Goal: Information Seeking & Learning: Understand process/instructions

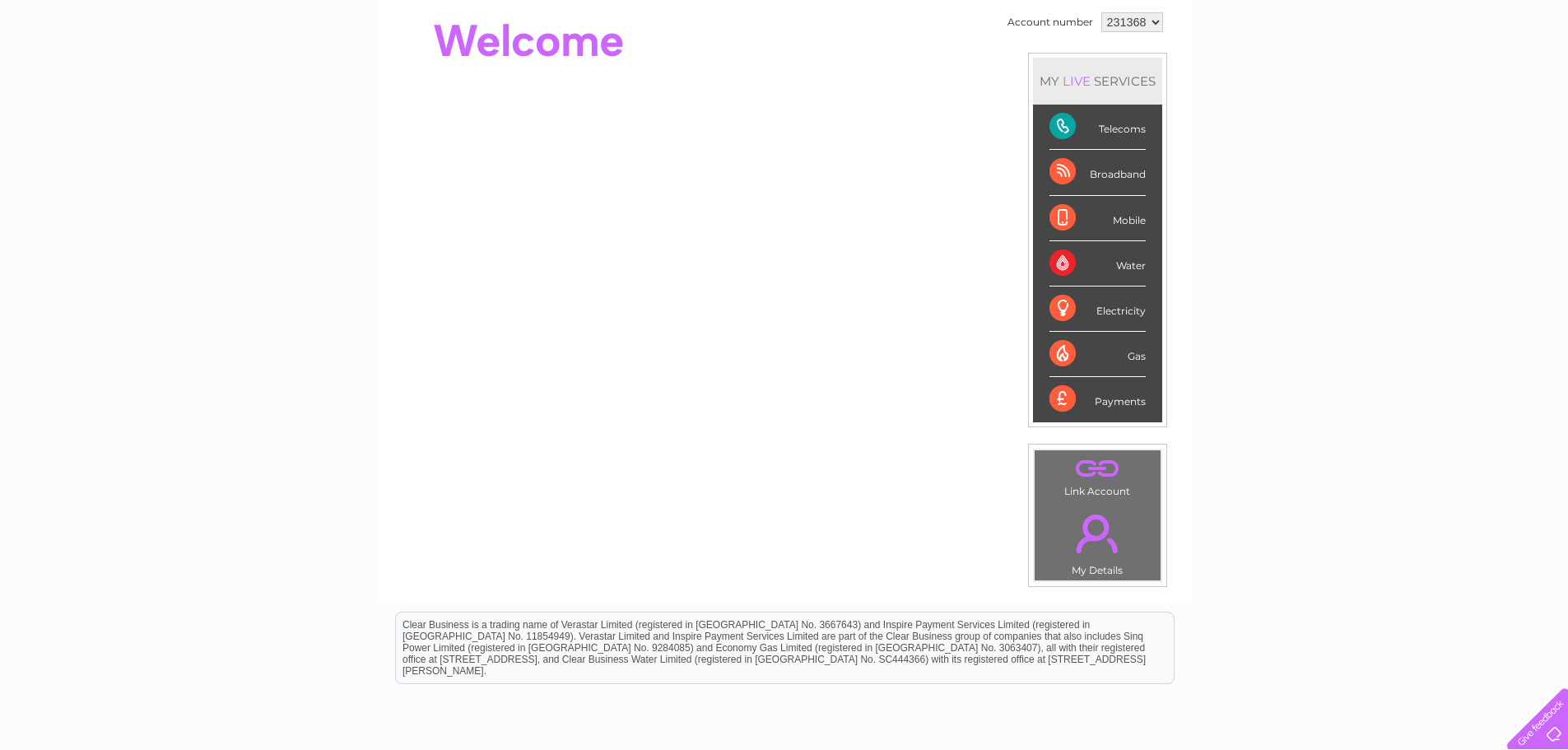
scroll to position [165, 0]
click at [1091, 473] on link "." at bounding box center [1097, 468] width 118 height 29
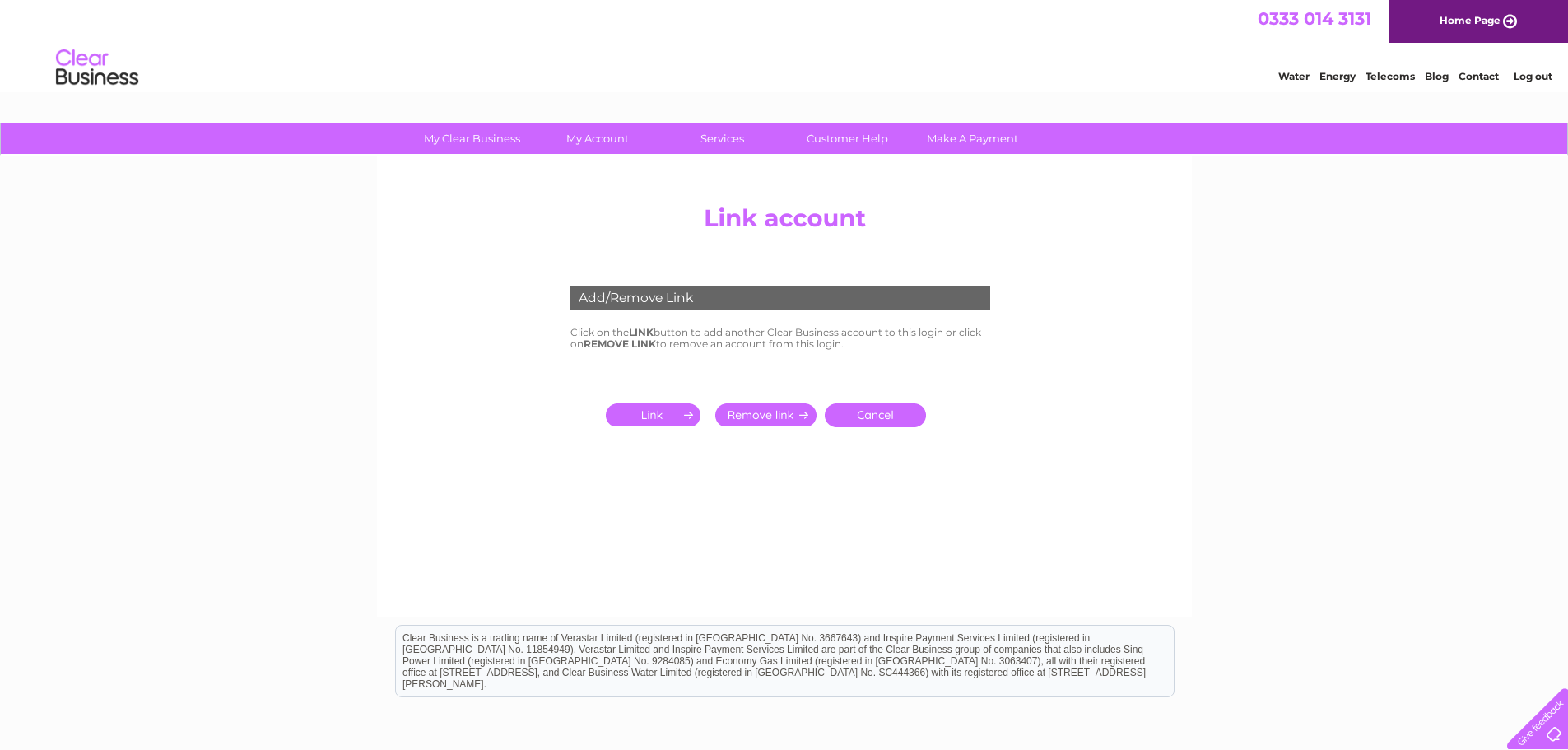
click at [883, 418] on link "Cancel" at bounding box center [874, 416] width 101 height 24
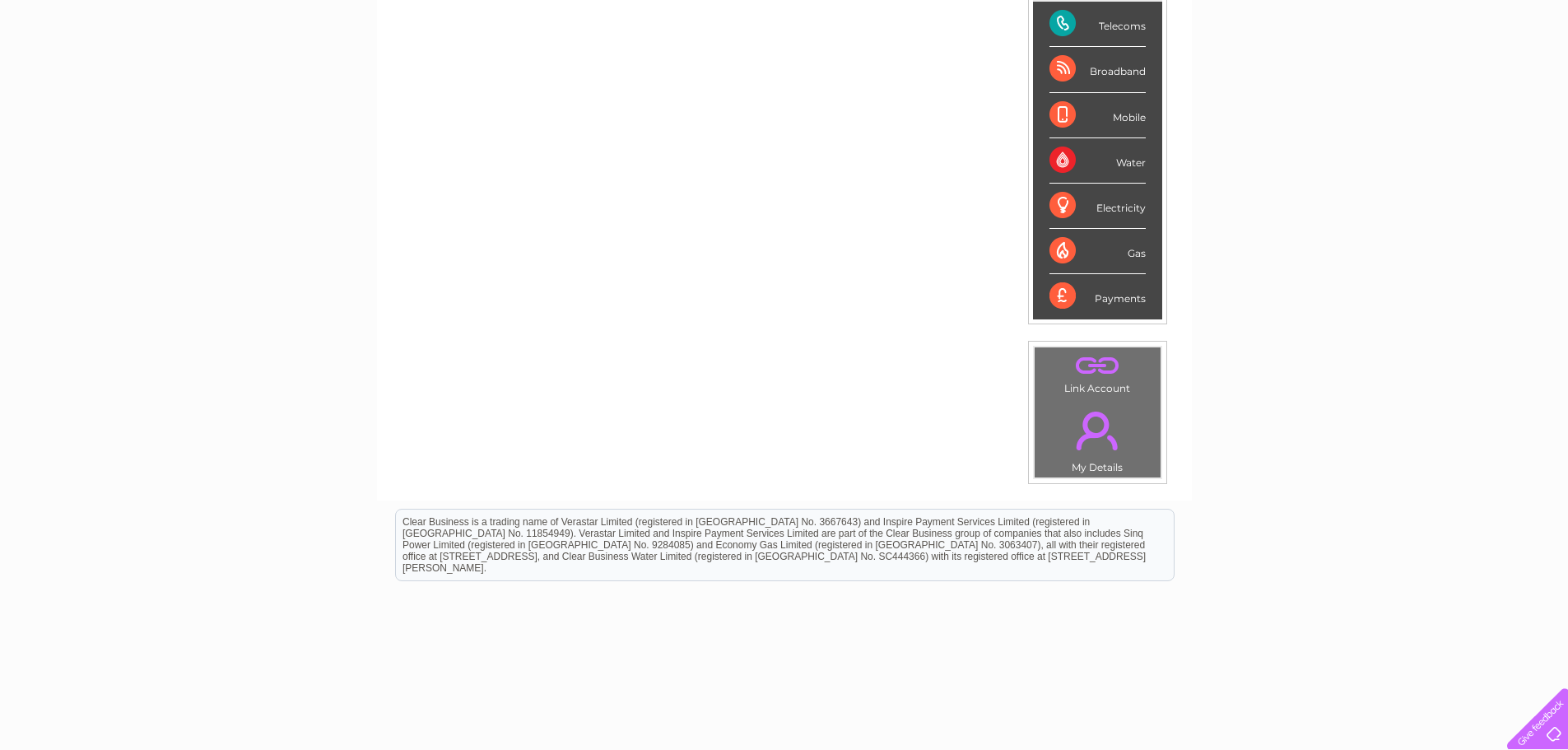
scroll to position [311, 0]
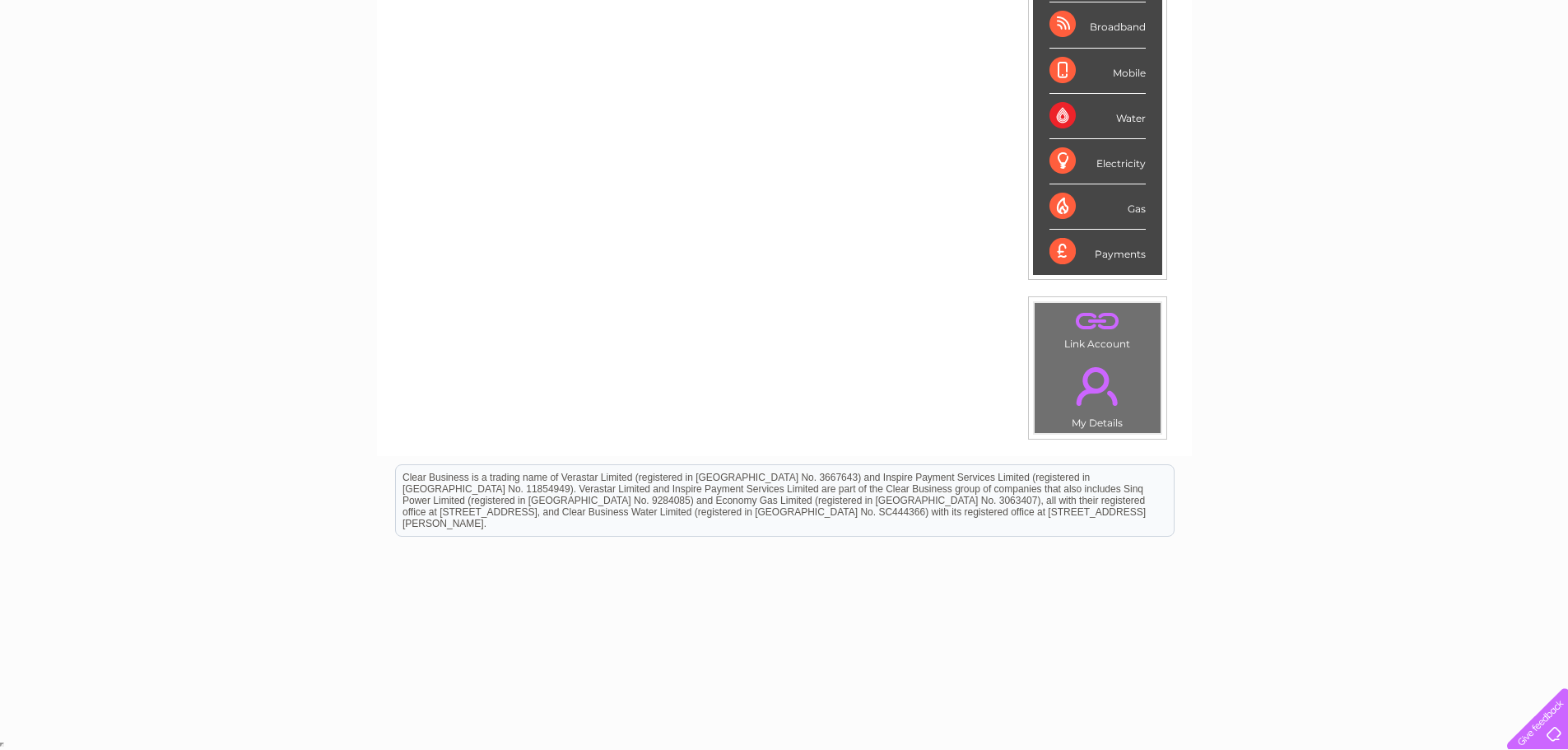
click at [1541, 730] on div at bounding box center [1534, 716] width 68 height 68
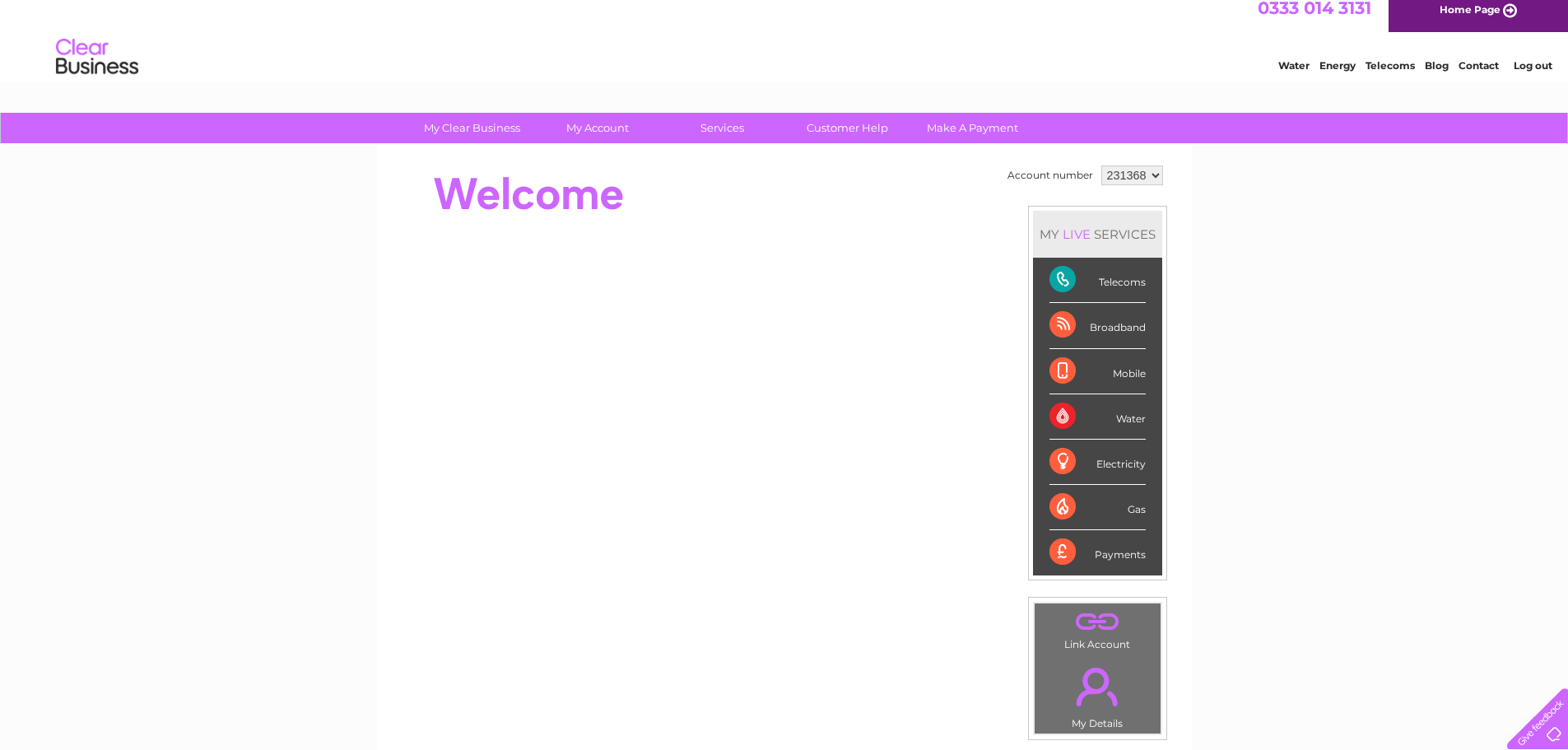
scroll to position [0, 0]
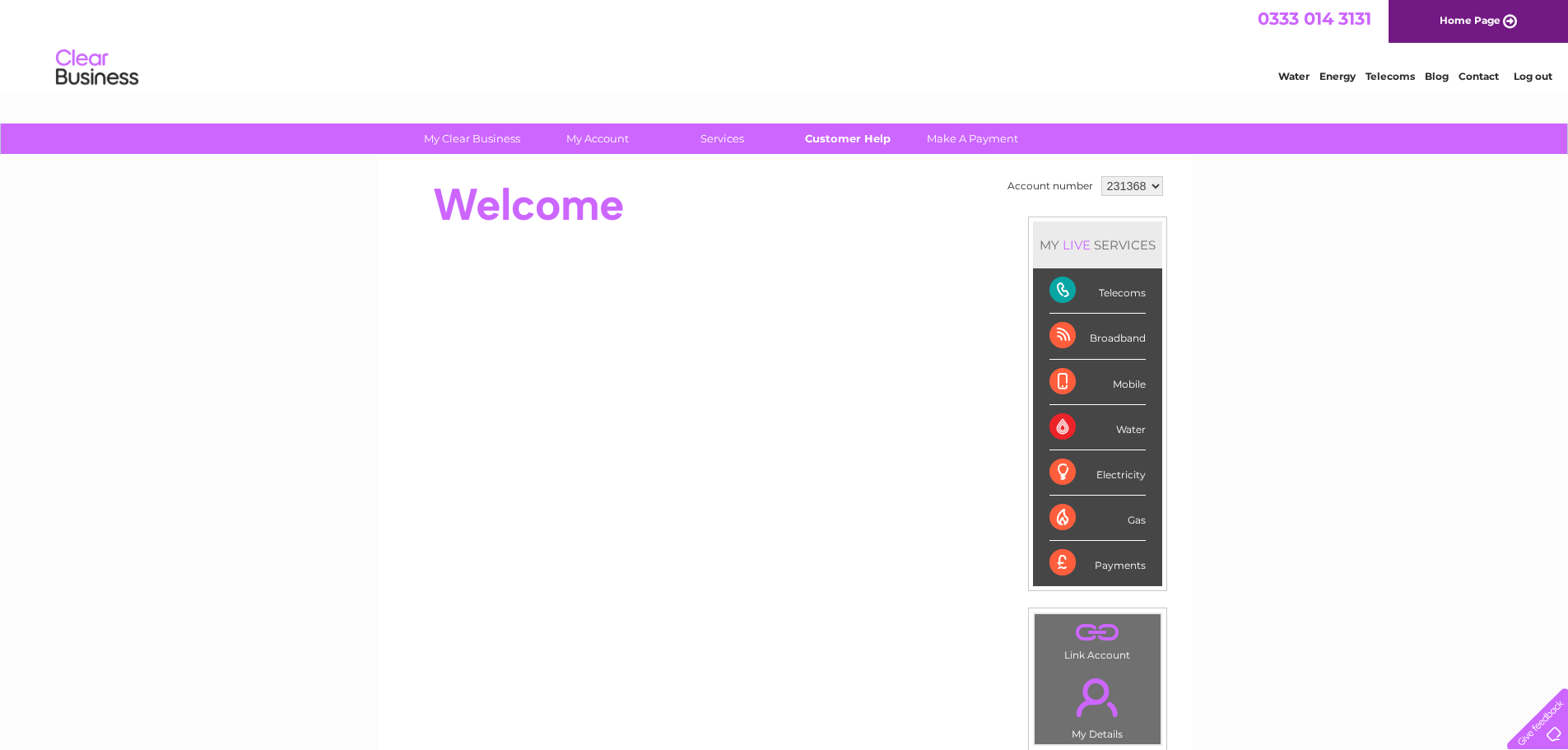
click at [823, 136] on link "Customer Help" at bounding box center [847, 139] width 136 height 30
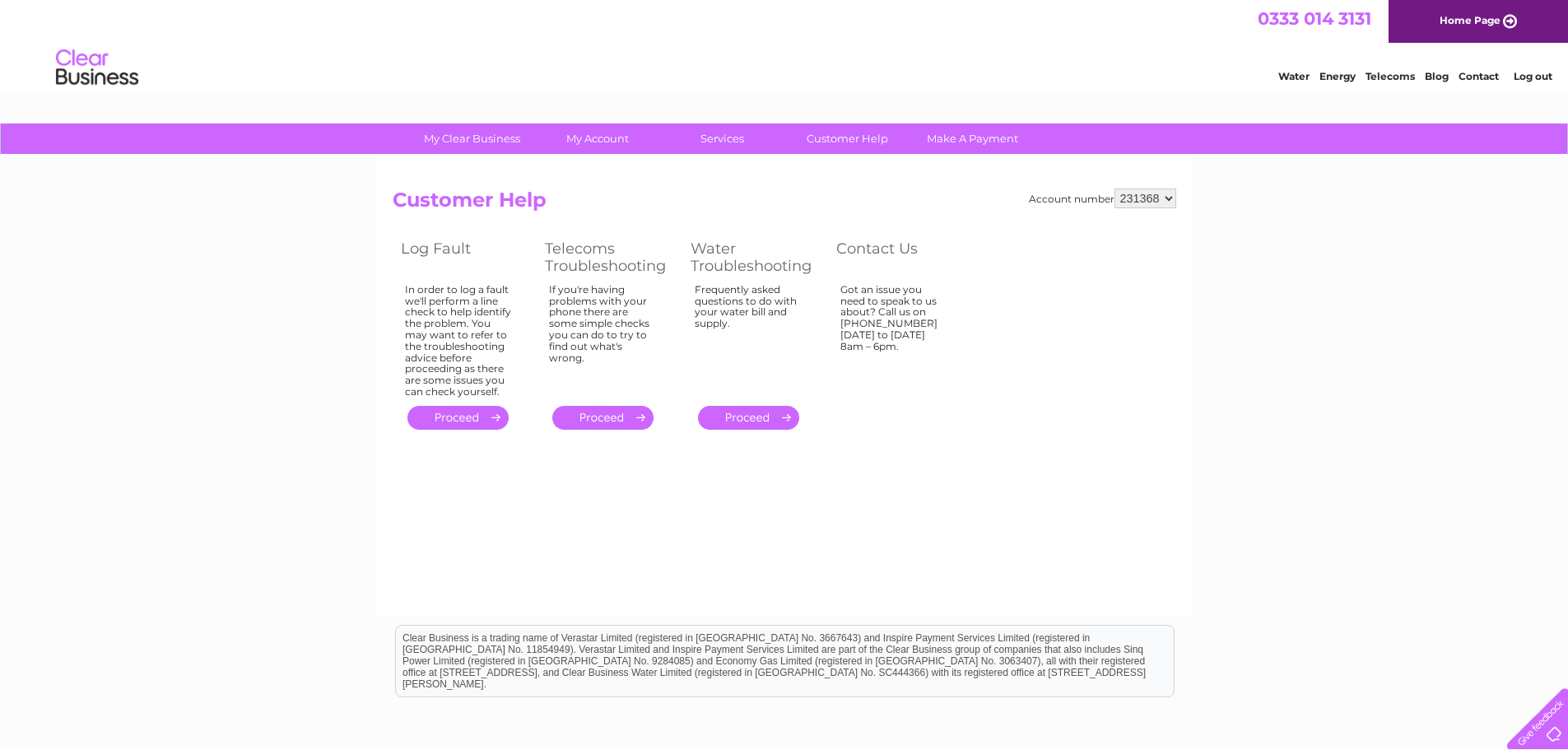
click at [604, 417] on link "." at bounding box center [603, 418] width 101 height 24
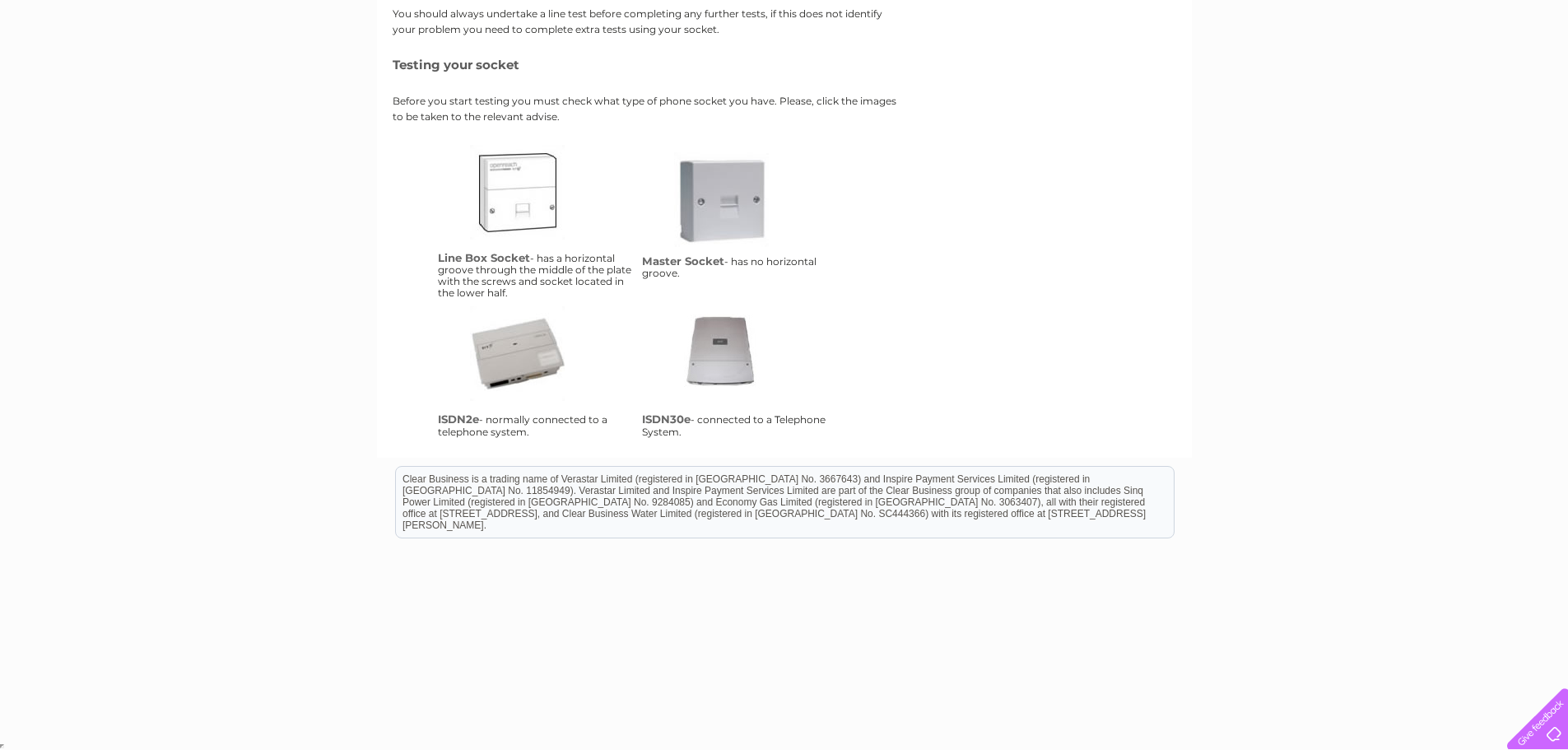
scroll to position [287, 0]
click at [516, 199] on link "lbs" at bounding box center [536, 209] width 132 height 132
